Goal: Information Seeking & Learning: Check status

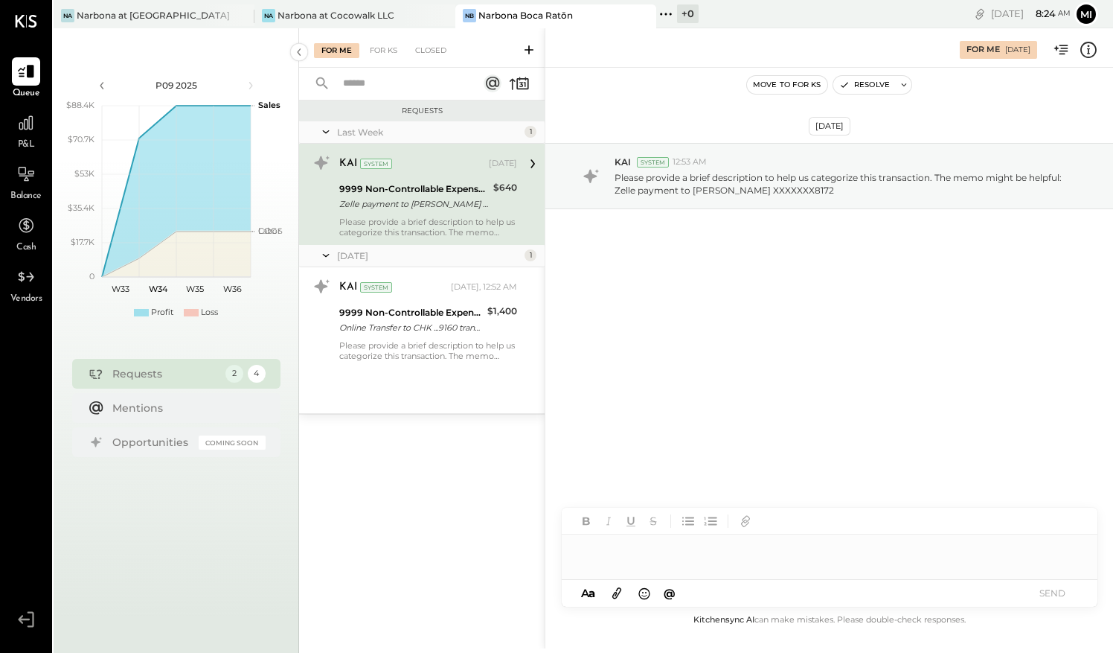
click at [444, 185] on div "9999 Non-Controllable Expenses:Other Income and Expenses:To Be Classified P&L" at bounding box center [414, 189] width 150 height 15
click at [533, 166] on icon at bounding box center [532, 163] width 19 height 19
click at [439, 184] on div "9999 Non-Controllable Expenses:Other Income and Expenses:To Be Classified P&L" at bounding box center [414, 189] width 150 height 15
click at [439, 183] on div "9999 Non-Controllable Expenses:Other Income and Expenses:To Be Classified P&L" at bounding box center [414, 189] width 150 height 15
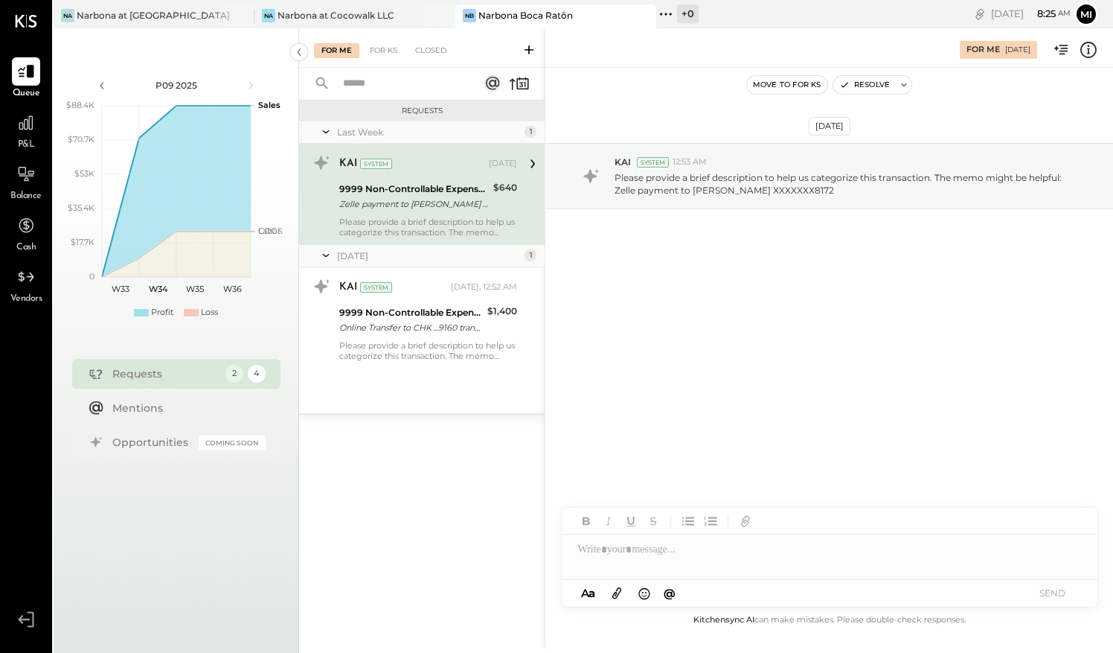
drag, startPoint x: 439, startPoint y: 183, endPoint x: 432, endPoint y: 173, distance: 12.2
click at [432, 173] on div "KAI System [DATE]" at bounding box center [428, 163] width 178 height 21
click at [527, 207] on div "KAI System [DATE] 9999 Non-Controllable Expenses:Other Income and Expenses:To B…" at bounding box center [422, 194] width 246 height 101
click at [528, 164] on icon at bounding box center [532, 163] width 19 height 19
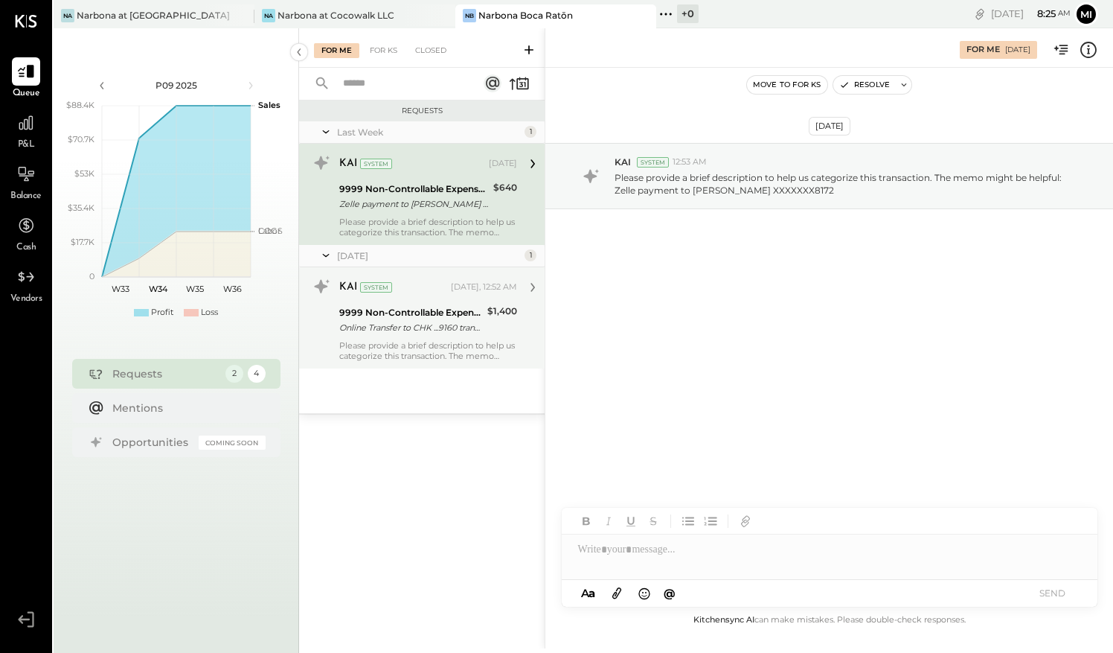
click at [531, 288] on icon at bounding box center [532, 287] width 19 height 19
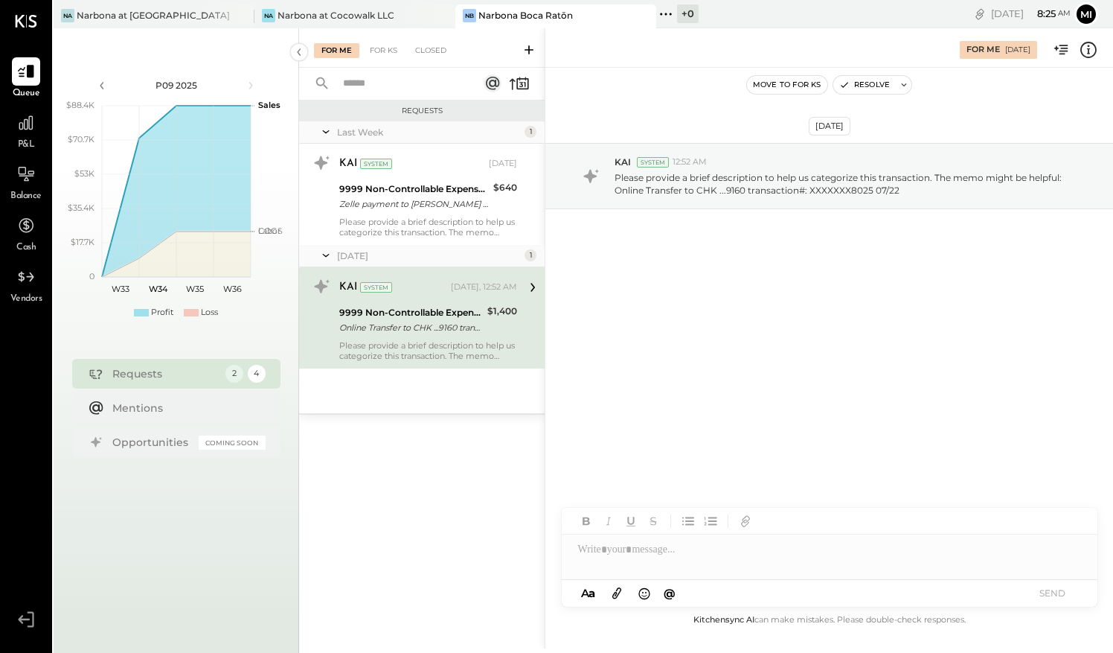
click at [434, 318] on div "9999 Non-Controllable Expenses:Other Income and Expenses:To Be Classified P&L" at bounding box center [411, 312] width 144 height 15
click at [128, 410] on div "Mentions" at bounding box center [185, 407] width 146 height 15
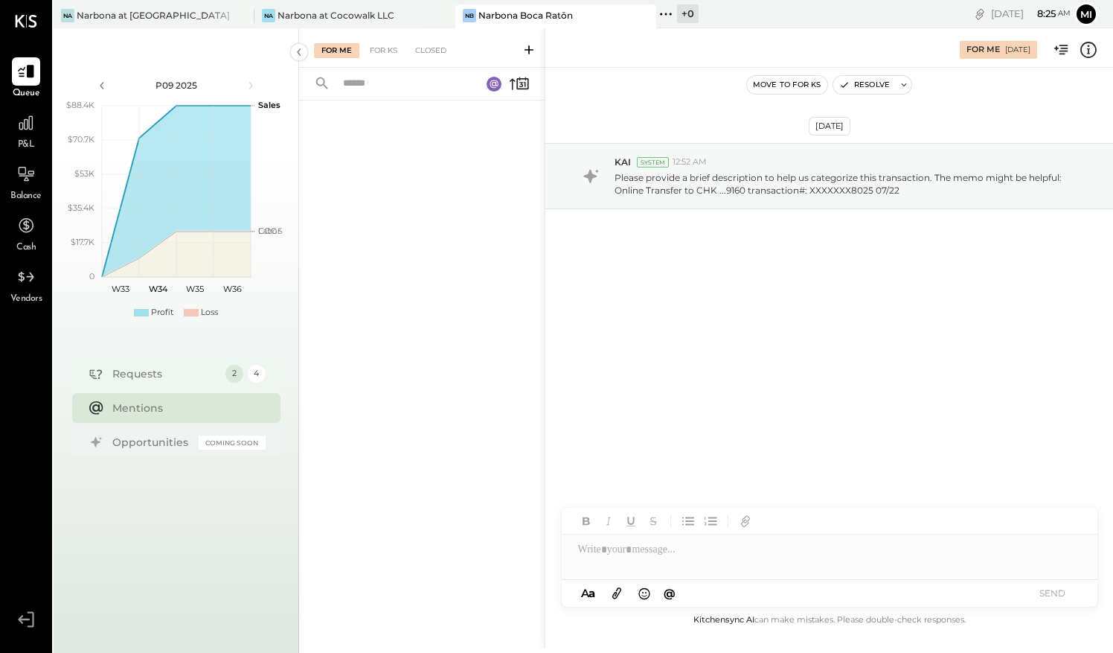
click at [156, 375] on div "Requests" at bounding box center [165, 373] width 106 height 15
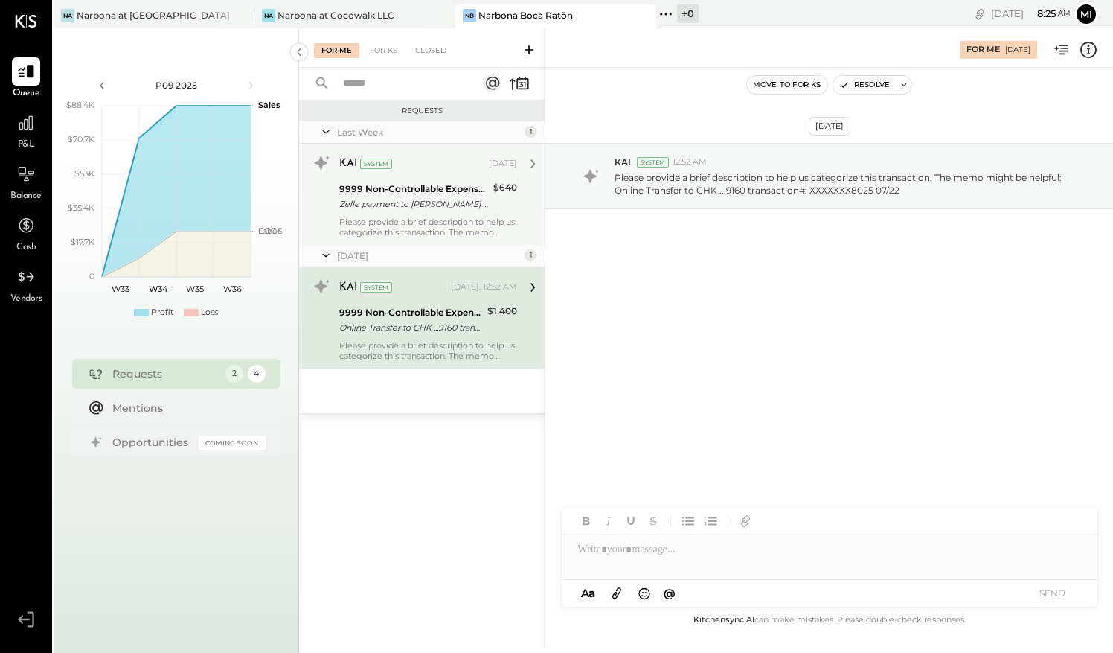
click at [394, 187] on div "9999 Non-Controllable Expenses:Other Income and Expenses:To Be Classified P&L" at bounding box center [414, 189] width 150 height 15
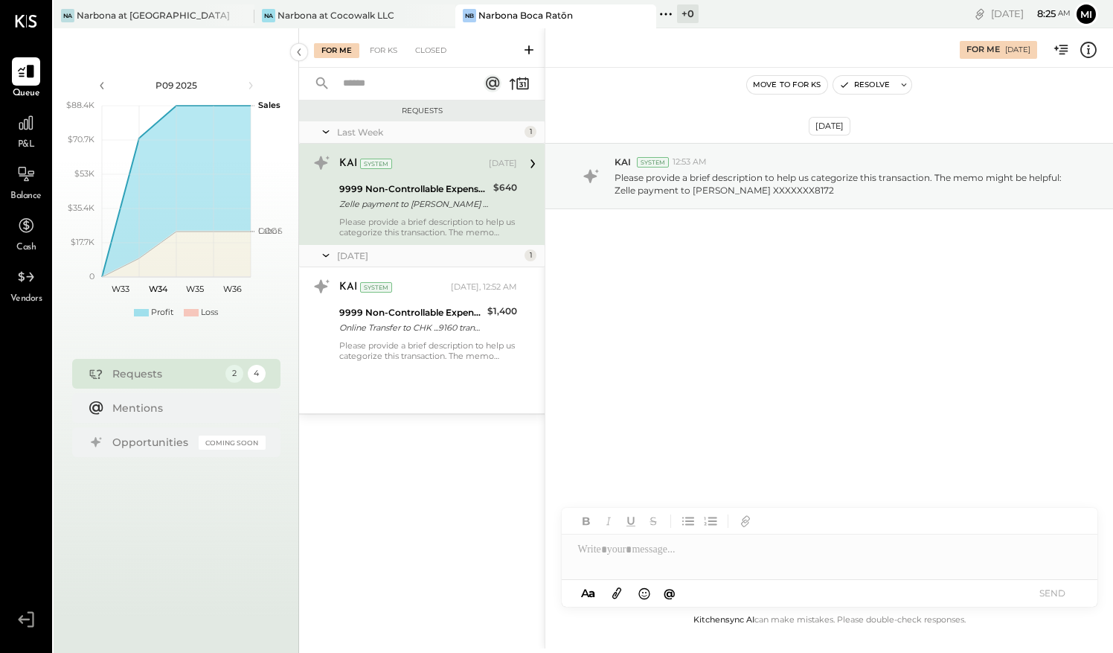
click at [326, 132] on icon at bounding box center [326, 131] width 7 height 3
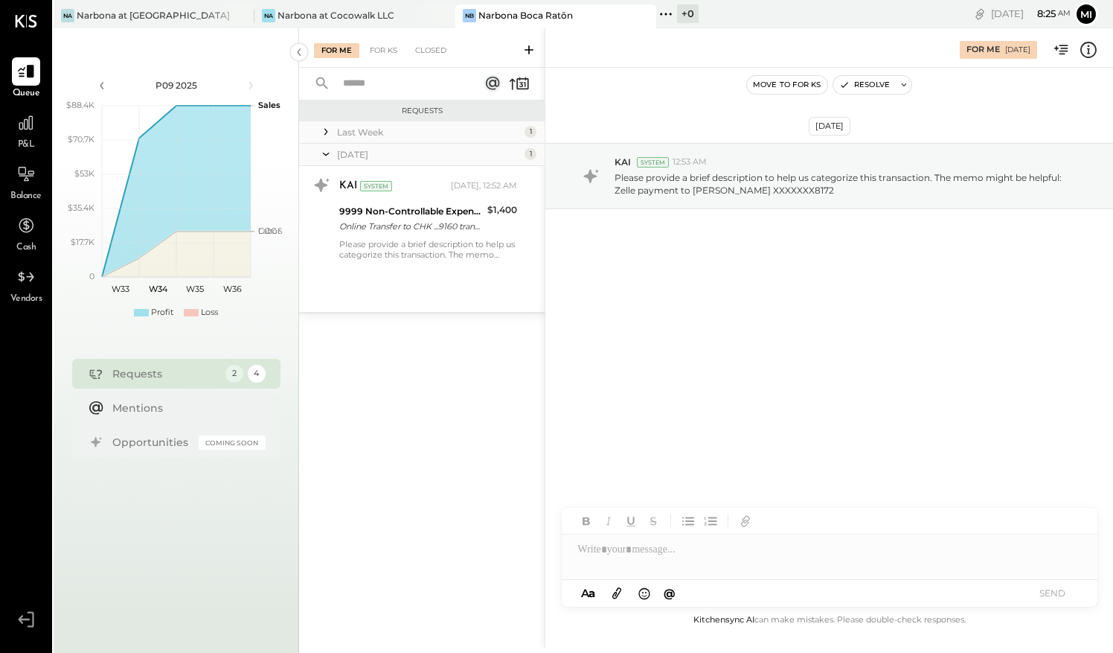
click at [326, 132] on icon at bounding box center [325, 132] width 3 height 7
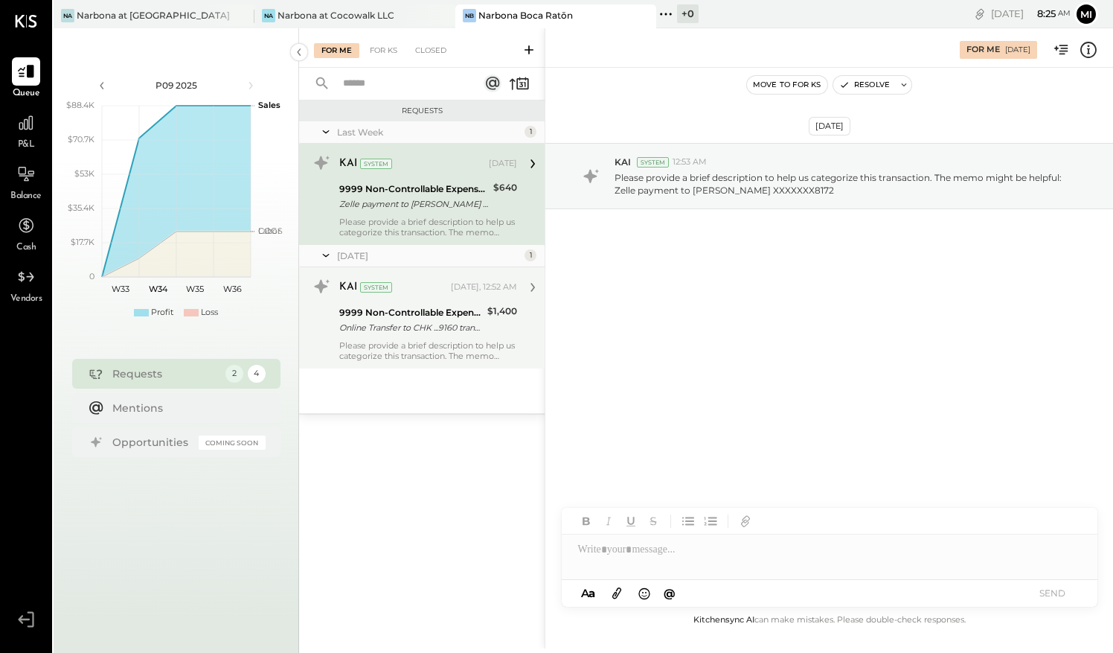
click at [406, 317] on div "9999 Non-Controllable Expenses:Other Income and Expenses:To Be Classified P&L" at bounding box center [411, 312] width 144 height 15
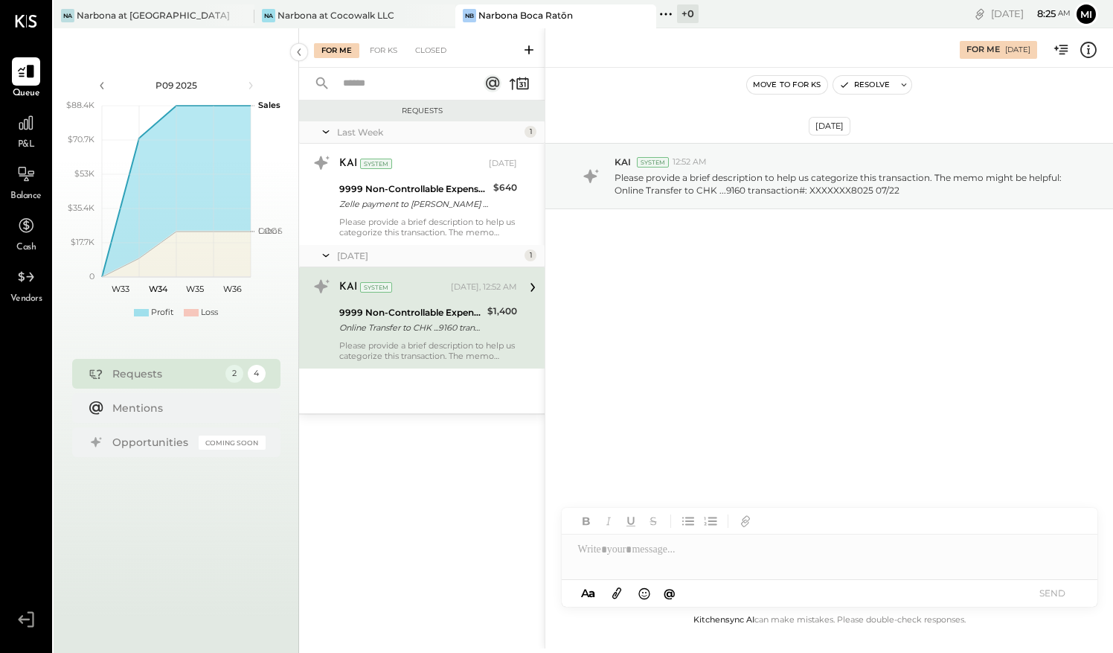
click at [473, 327] on div "Online Transfer to CHK ...9160 transaction#: XXXXXXX8025 07/22" at bounding box center [411, 327] width 144 height 15
click at [25, 137] on div "P&L" at bounding box center [26, 130] width 28 height 43
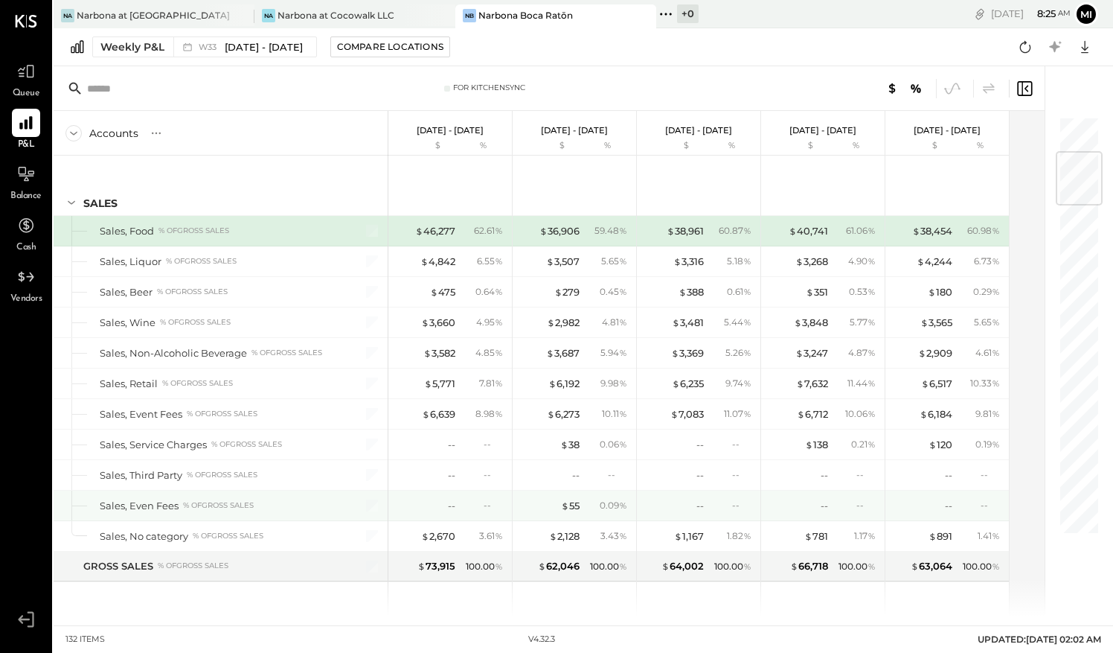
scroll to position [298, 0]
